Goal: Information Seeking & Learning: Learn about a topic

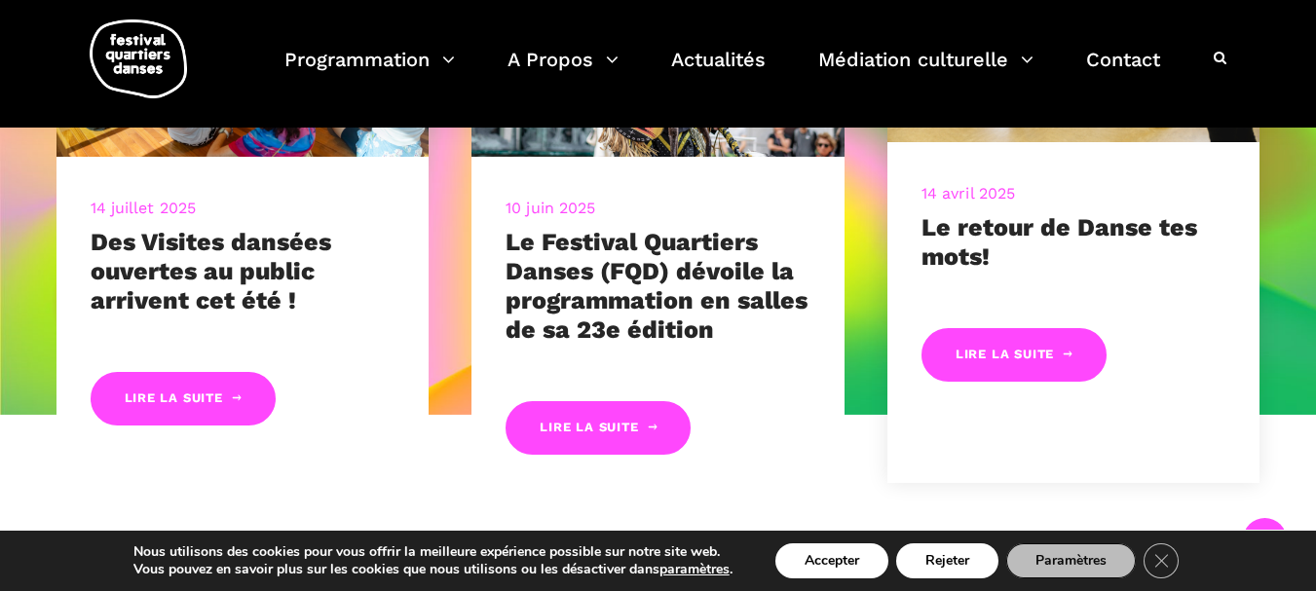
scroll to position [779, 0]
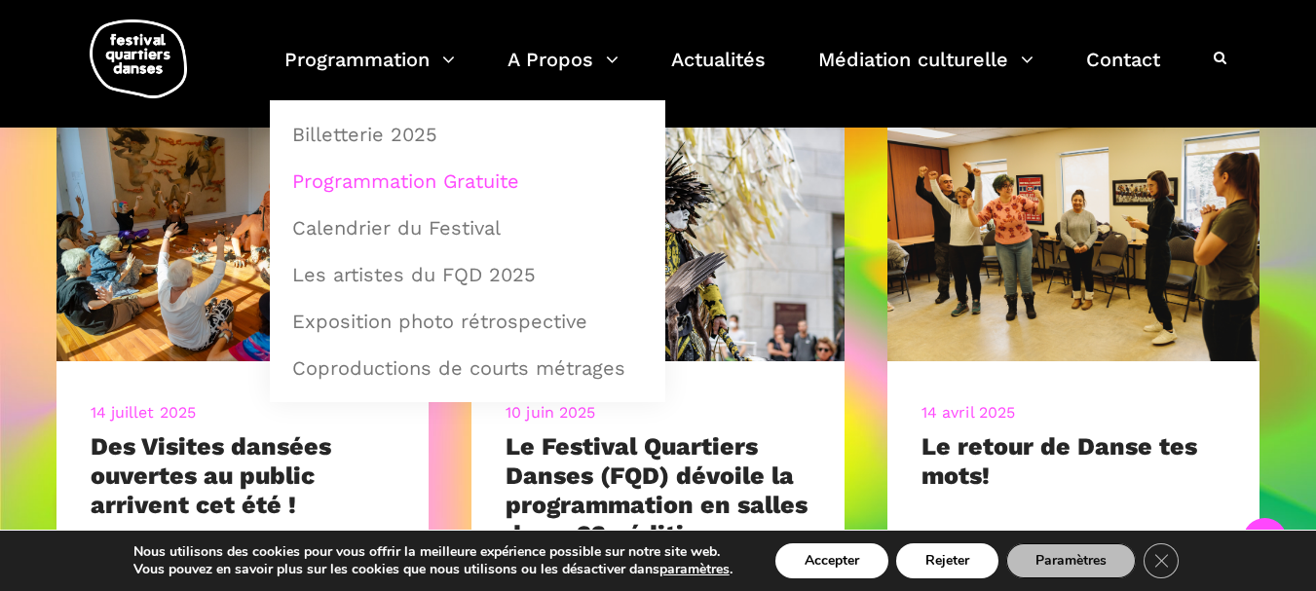
click at [414, 183] on link "Programmation Gratuite" at bounding box center [468, 181] width 374 height 45
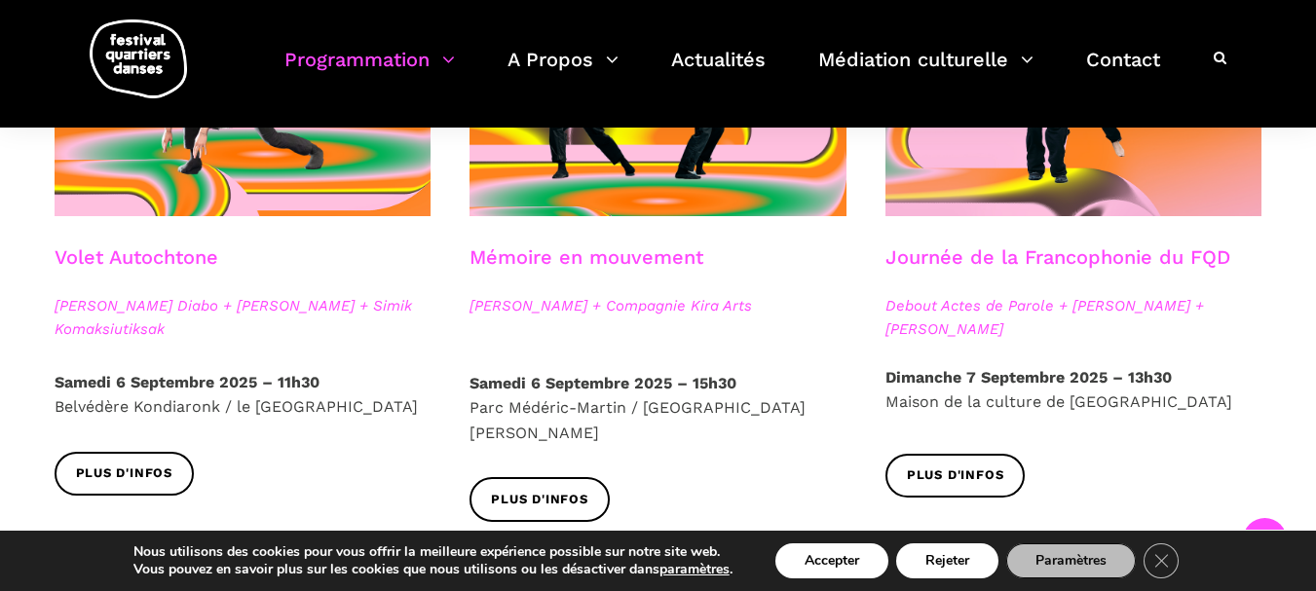
scroll to position [1071, 0]
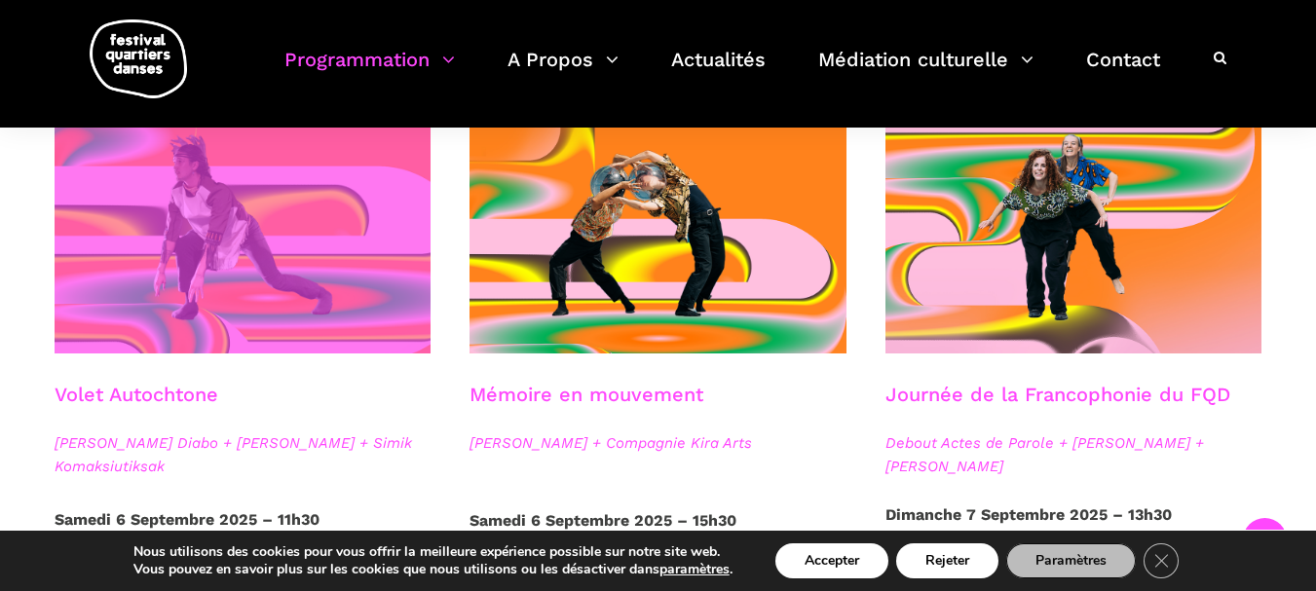
click at [234, 242] on span at bounding box center [243, 227] width 377 height 252
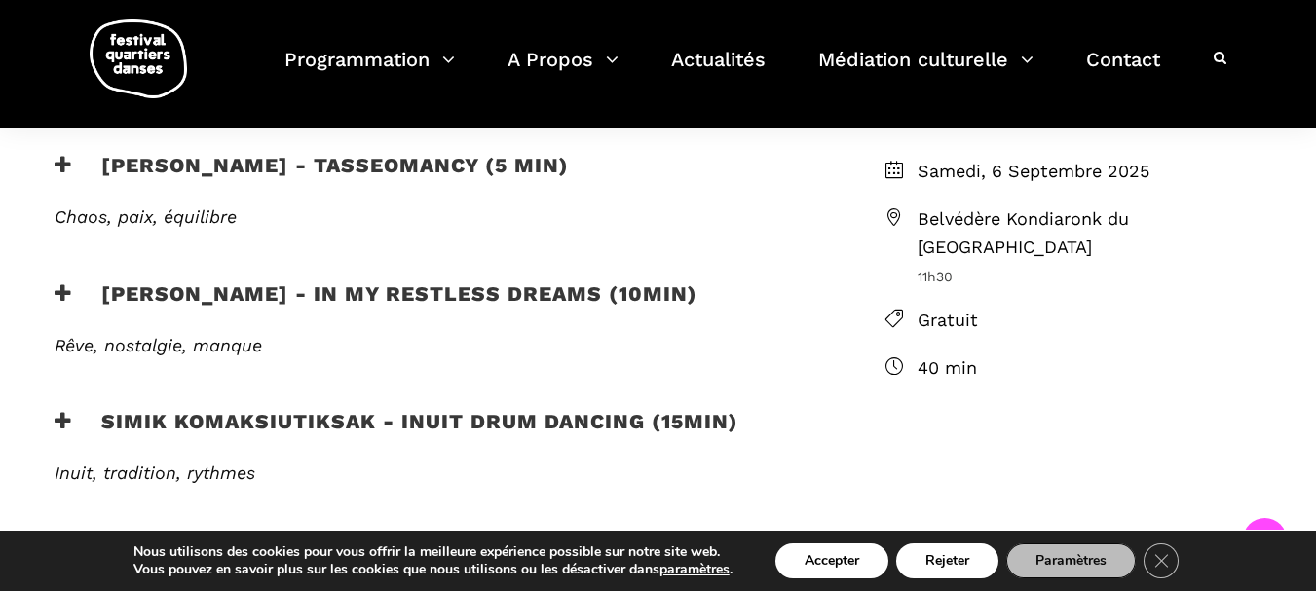
scroll to position [584, 0]
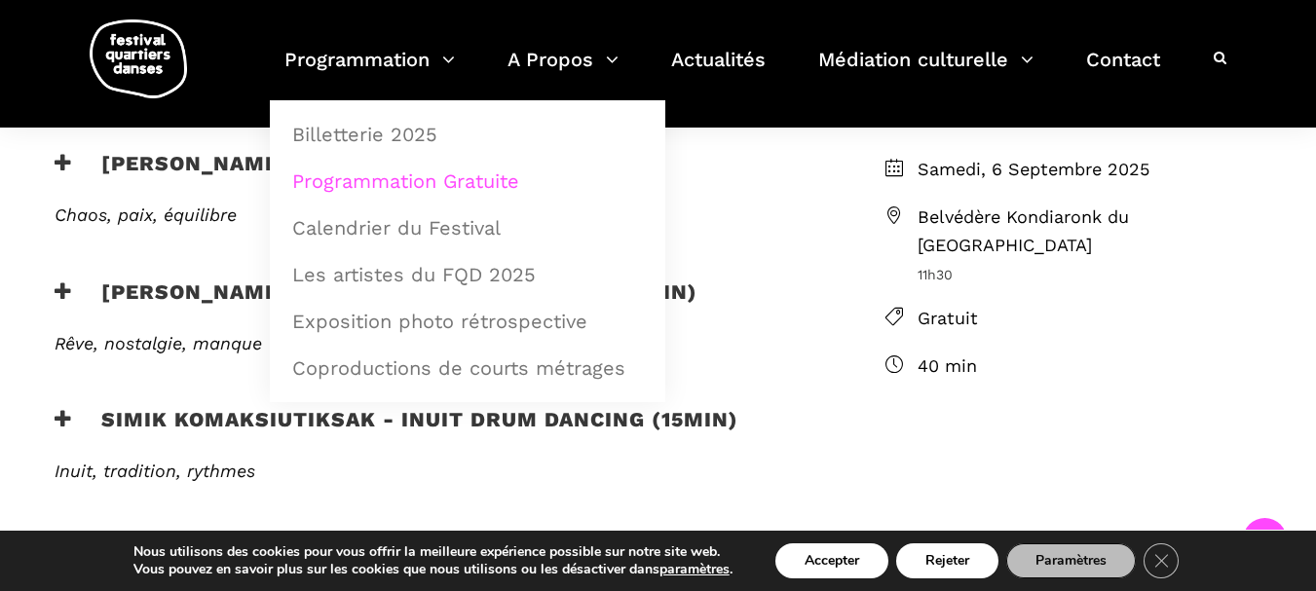
click at [423, 182] on link "Programmation Gratuite" at bounding box center [468, 181] width 374 height 45
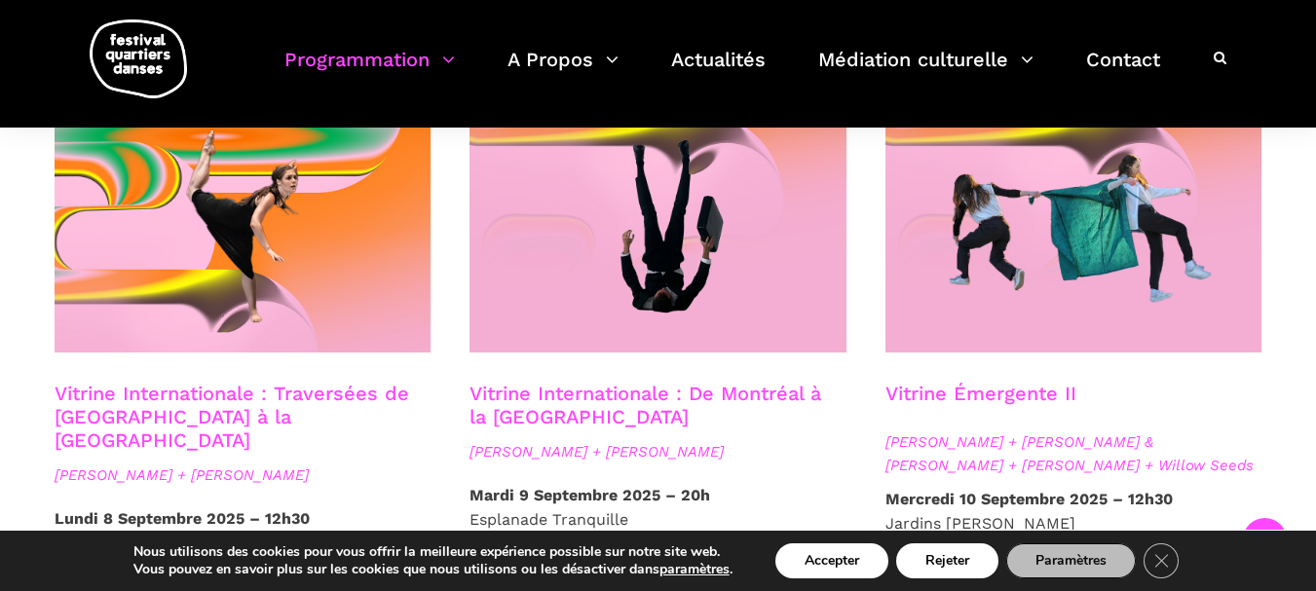
scroll to position [1656, 0]
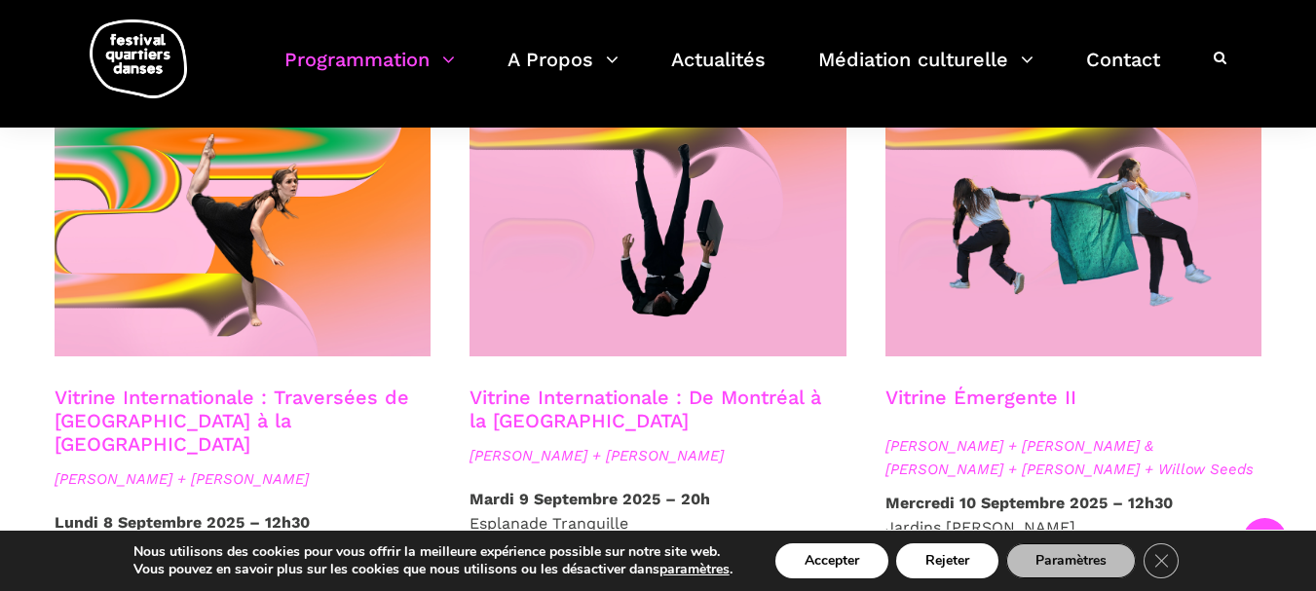
click at [564, 514] on span "Esplanade Tranquille" at bounding box center [548, 523] width 159 height 19
click at [511, 386] on link "Vitrine Internationale : De Montréal à la Suède" at bounding box center [645, 409] width 352 height 47
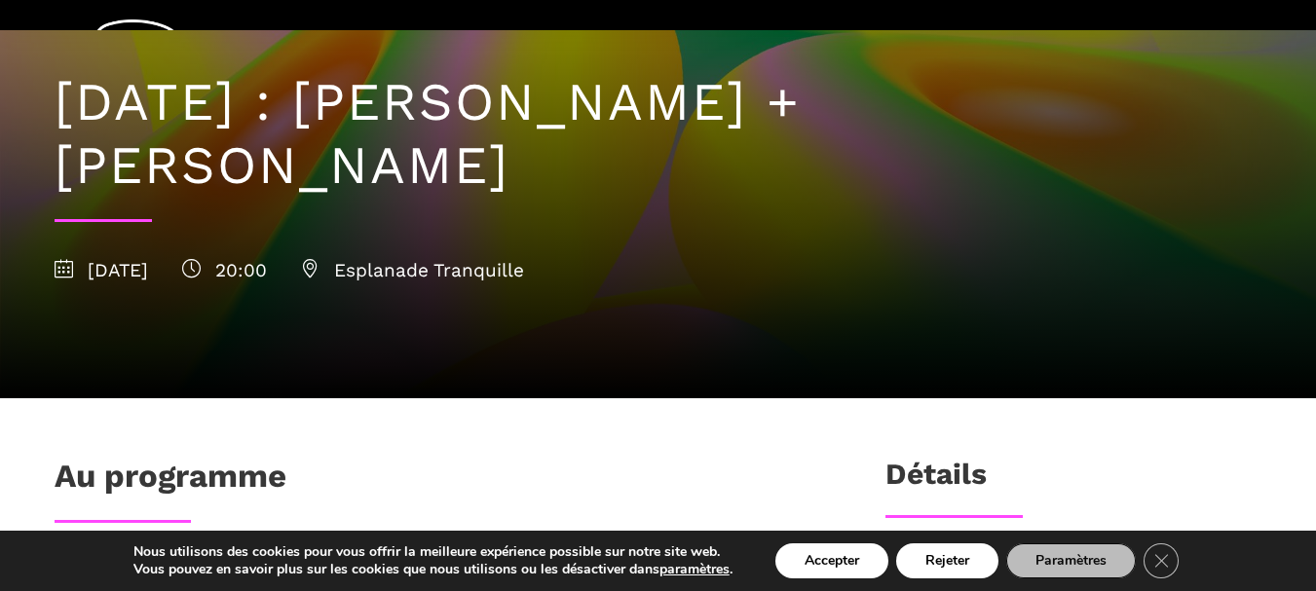
scroll to position [195, 0]
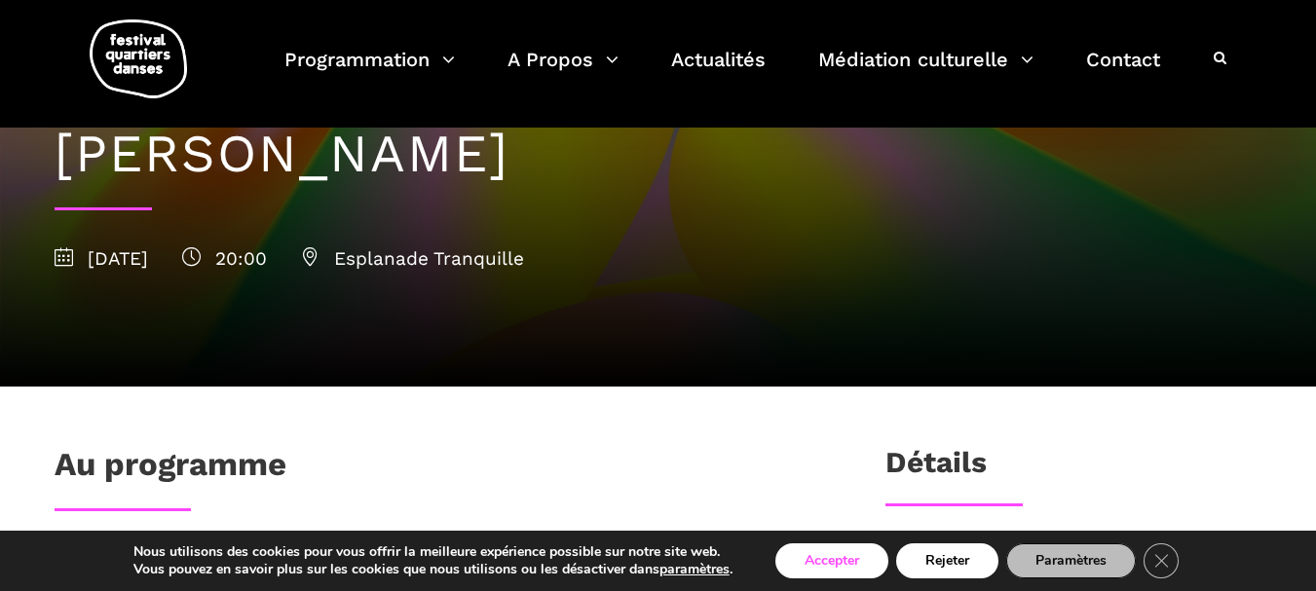
click at [812, 551] on button "Accepter" at bounding box center [831, 561] width 113 height 35
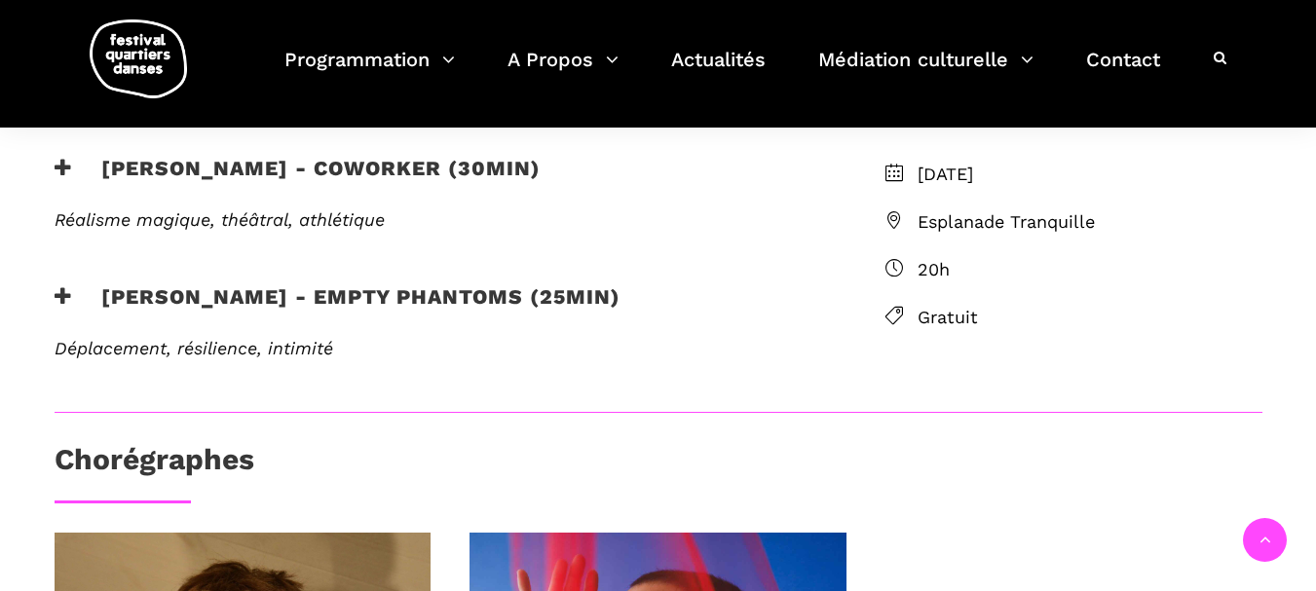
scroll to position [584, 0]
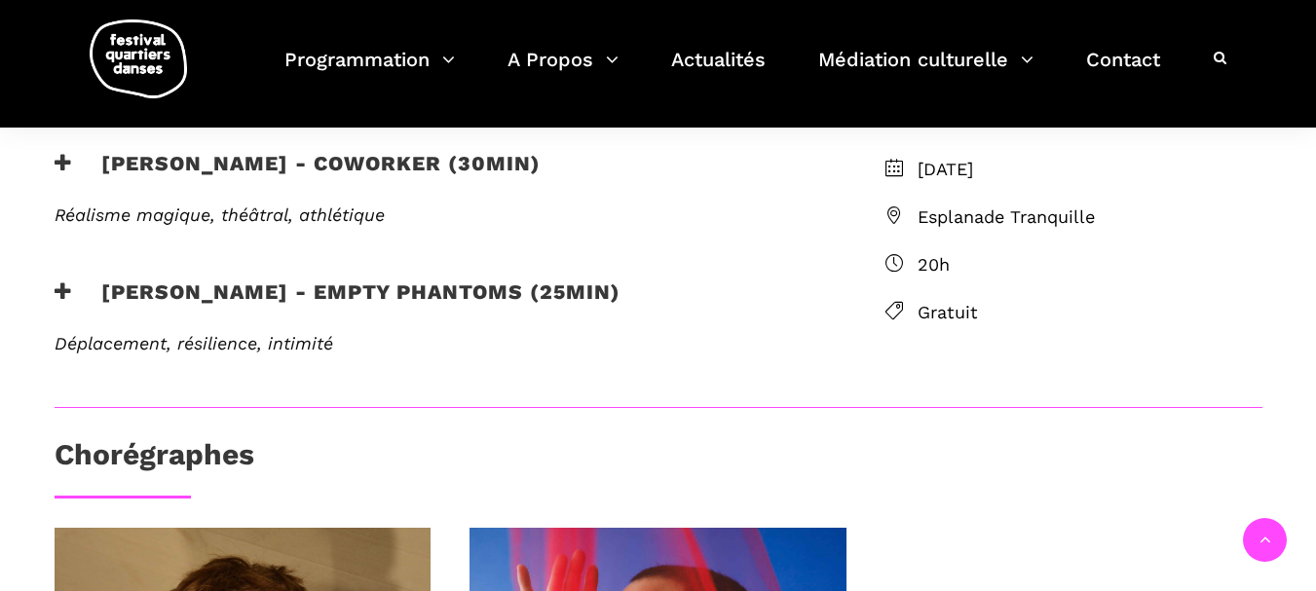
click at [898, 218] on icon at bounding box center [894, 215] width 18 height 18
click at [982, 215] on span "Esplanade Tranquille" at bounding box center [1090, 218] width 345 height 28
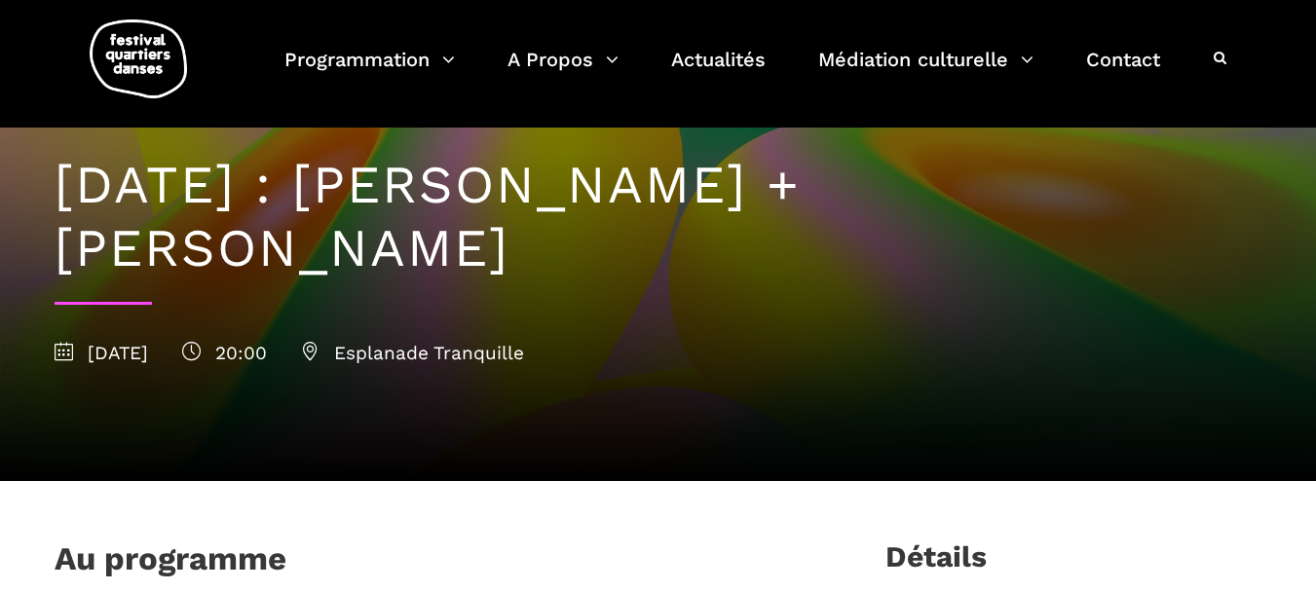
scroll to position [97, 0]
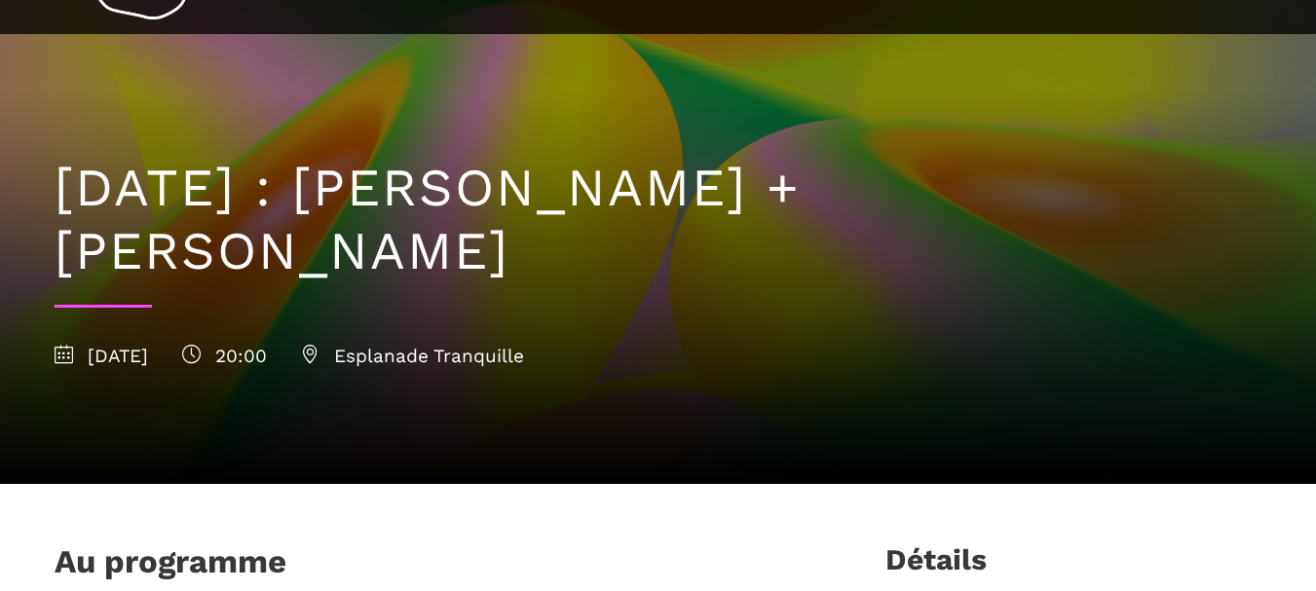
click at [319, 351] on icon at bounding box center [310, 354] width 19 height 19
click at [319, 350] on icon at bounding box center [310, 354] width 19 height 19
click at [524, 358] on span "Esplanade Tranquille" at bounding box center [412, 356] width 223 height 22
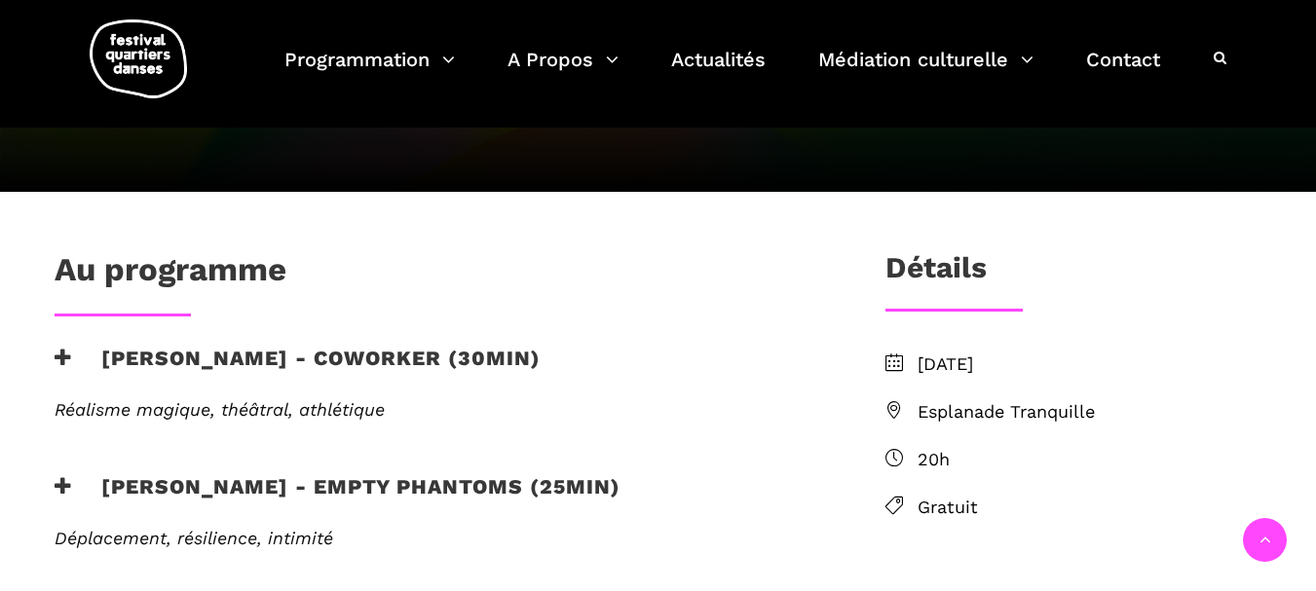
scroll to position [487, 0]
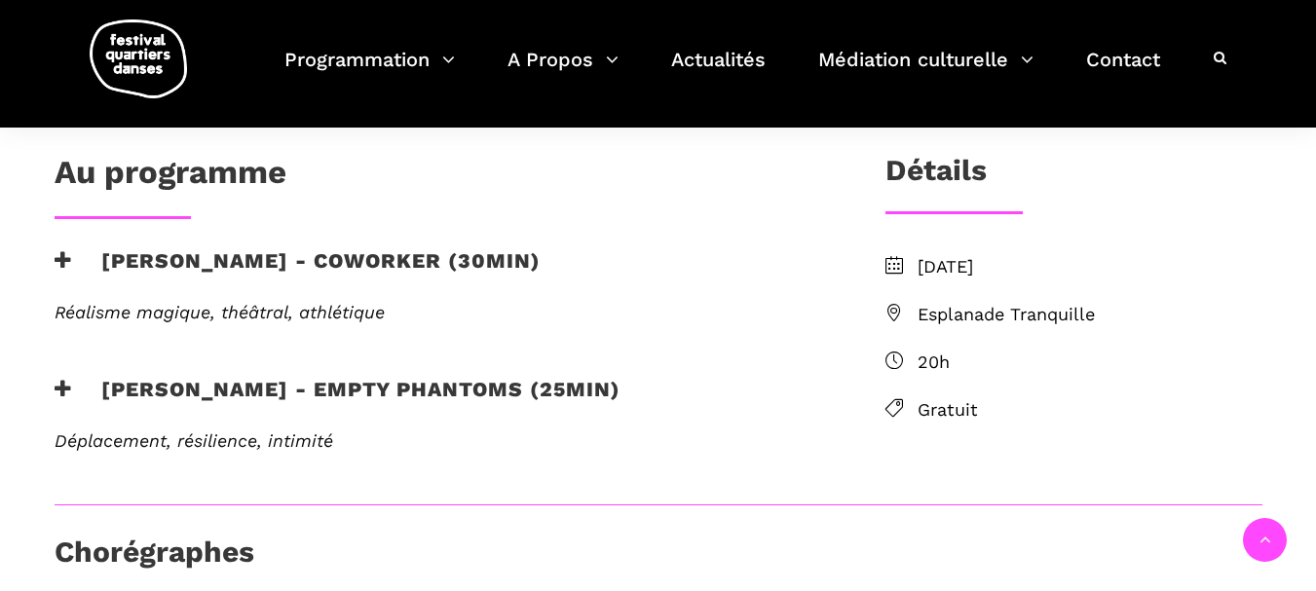
click at [889, 304] on icon at bounding box center [894, 313] width 18 height 18
click at [131, 56] on img at bounding box center [138, 58] width 97 height 79
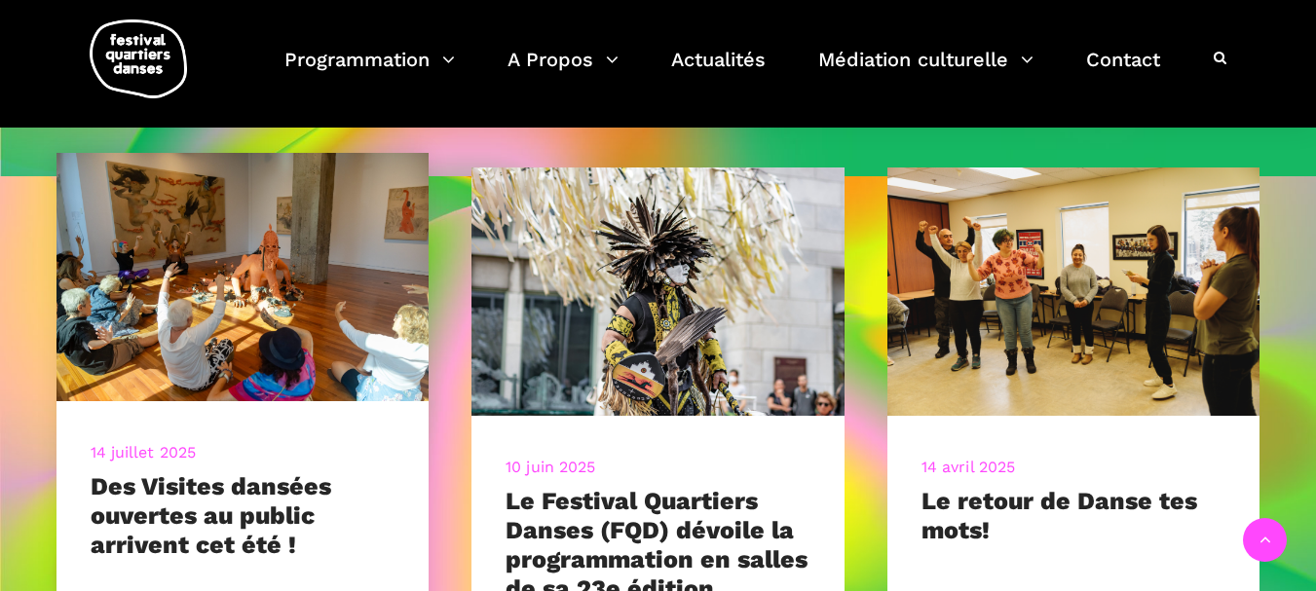
scroll to position [682, 0]
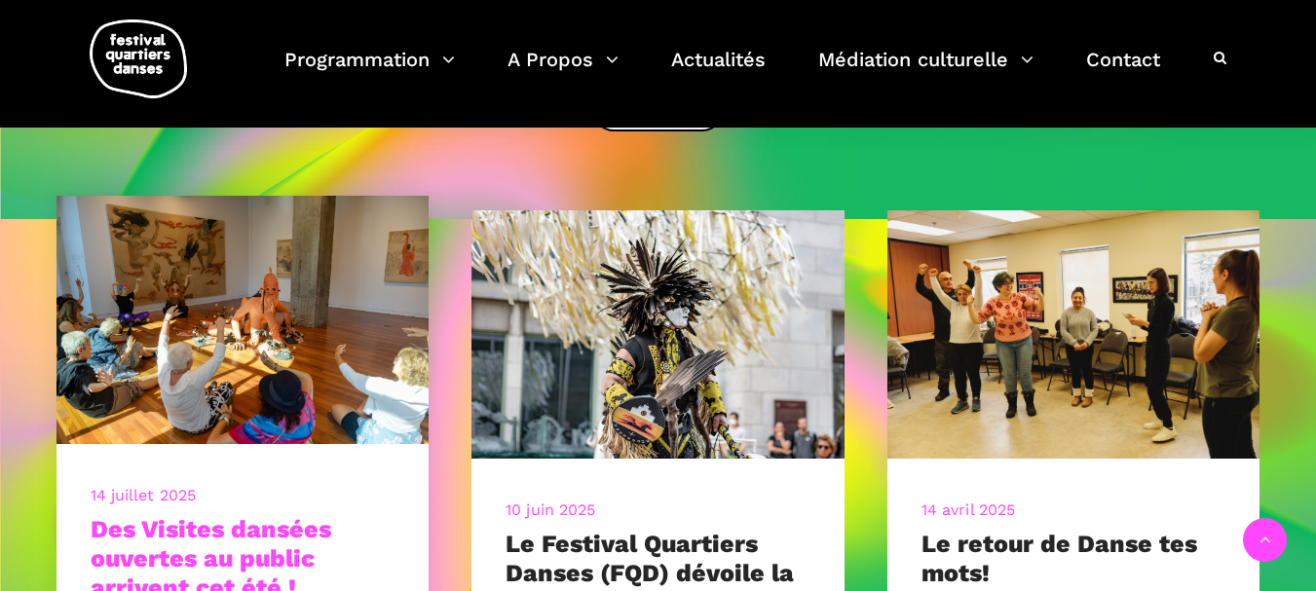
click at [226, 523] on link "Des Visites dansées ouvertes au public arrivent cet été !" at bounding box center [211, 558] width 241 height 87
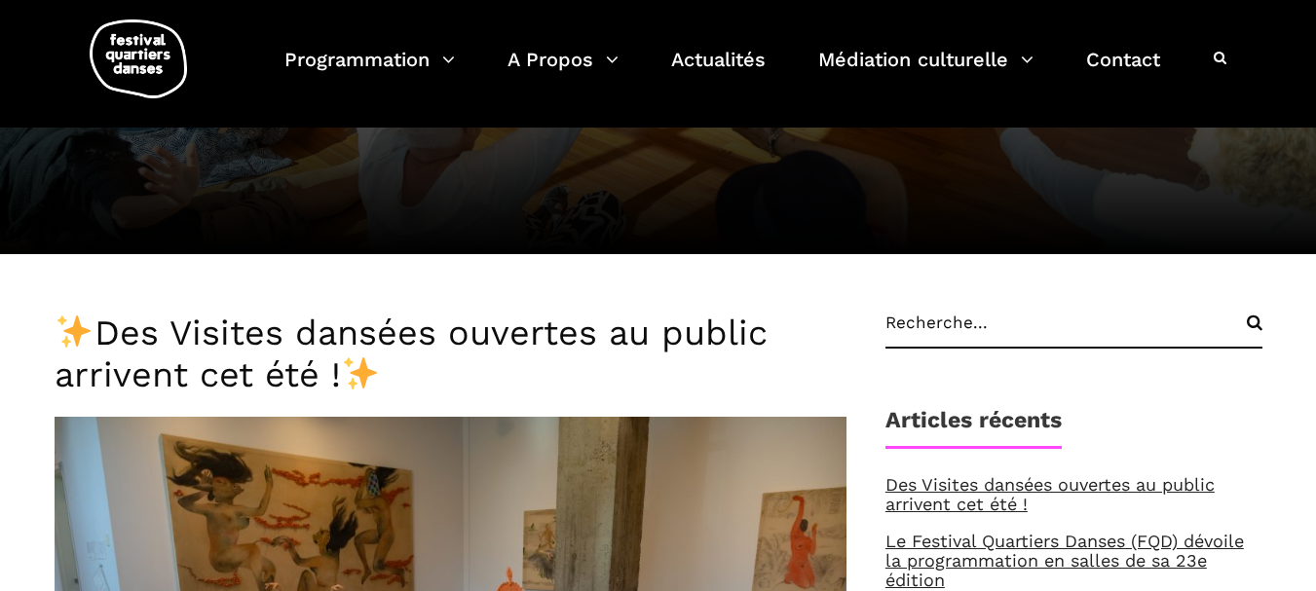
scroll to position [232, 0]
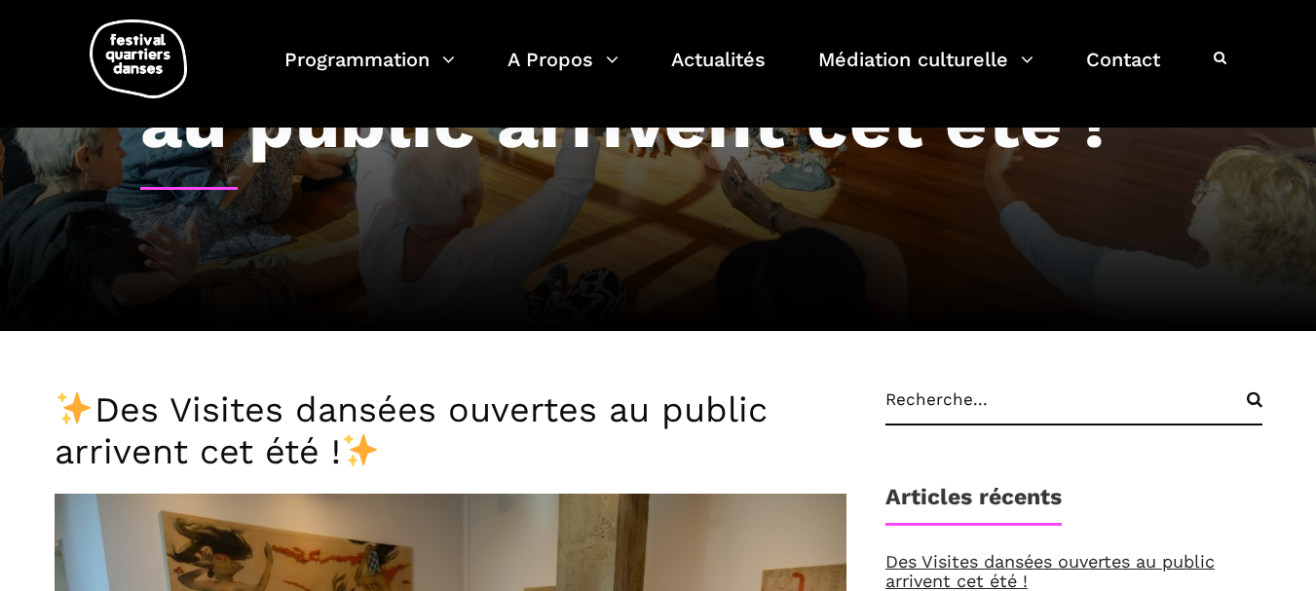
click at [117, 49] on img at bounding box center [138, 58] width 97 height 79
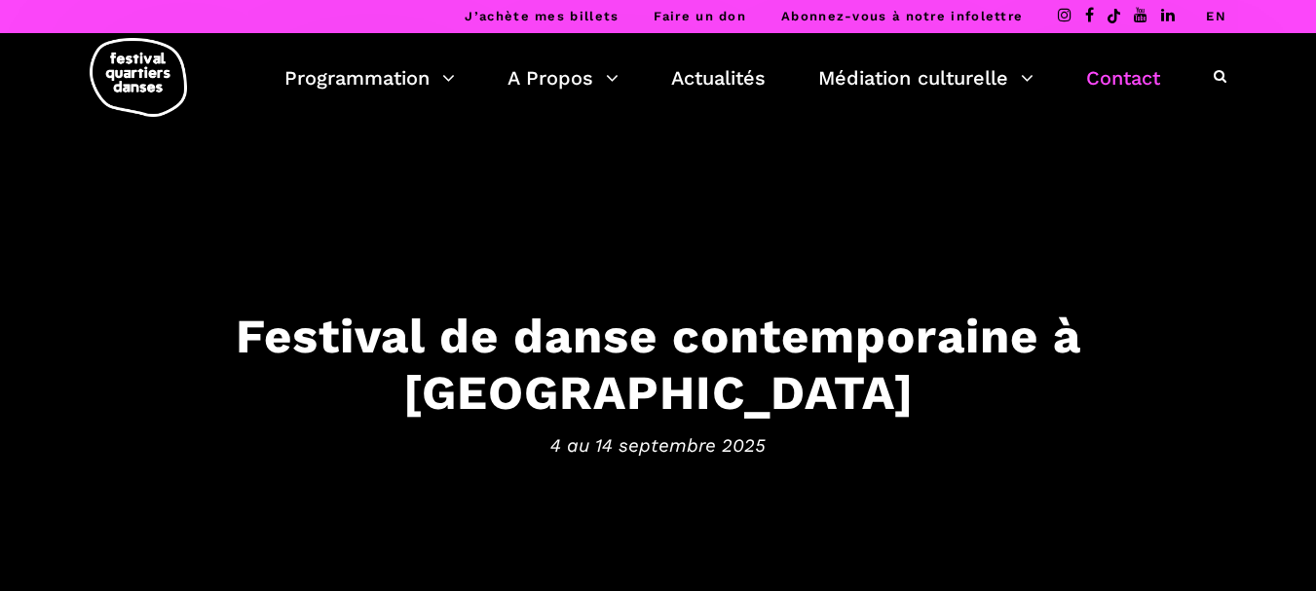
click at [1137, 78] on link "Contact" at bounding box center [1123, 77] width 74 height 33
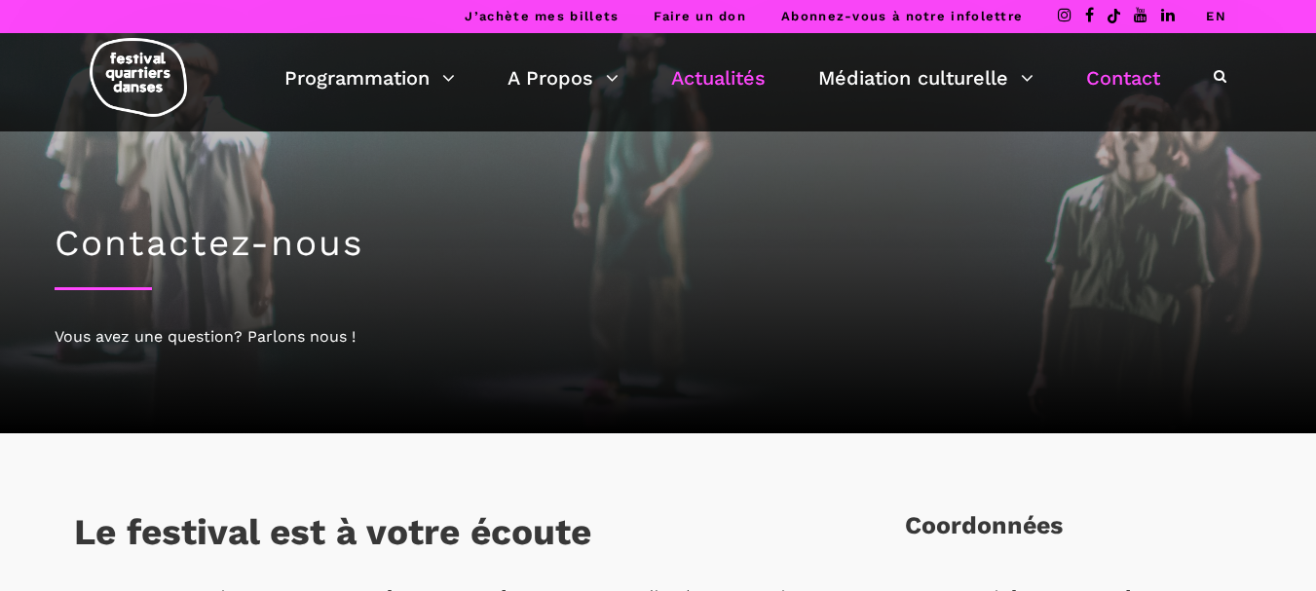
click at [682, 77] on link "Actualités" at bounding box center [718, 77] width 94 height 33
